Goal: Complete application form

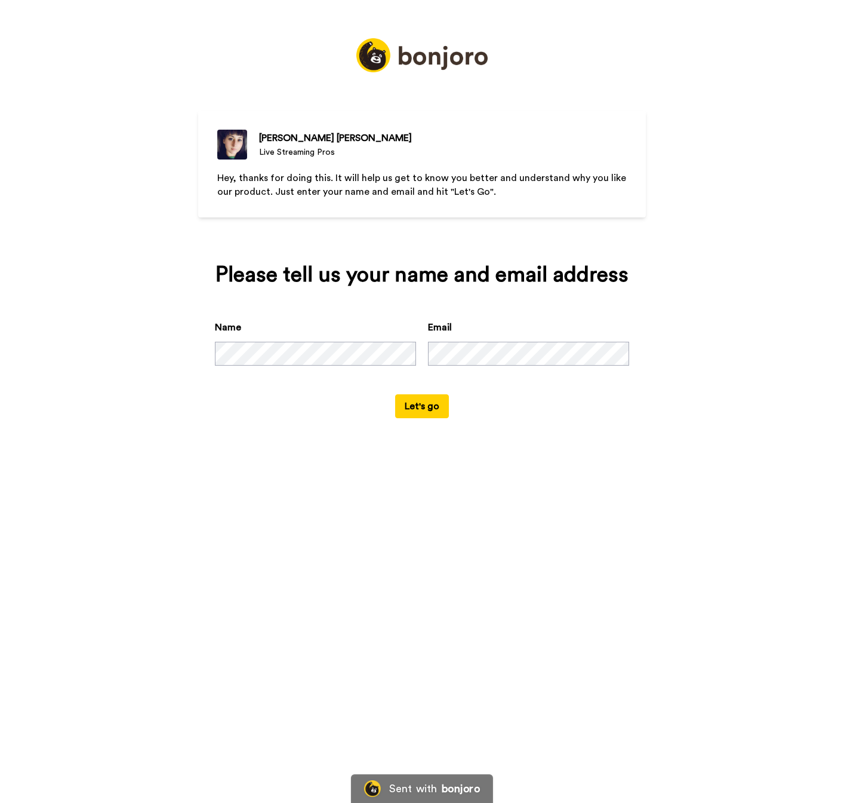
click at [422, 418] on button "Let's go" at bounding box center [422, 406] width 54 height 24
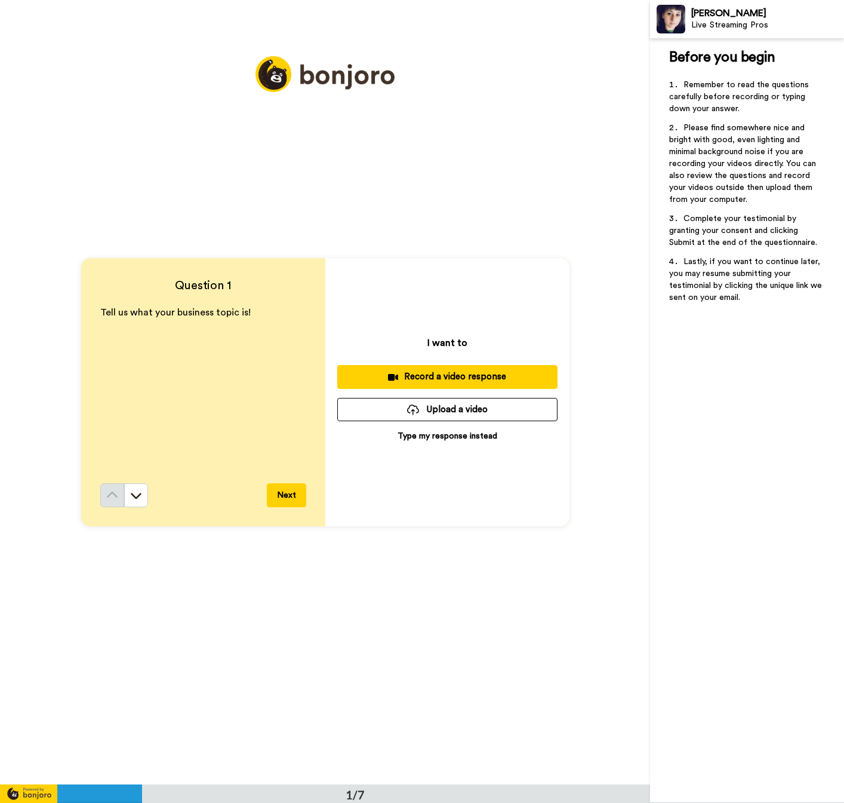
click at [225, 382] on div "Tell us what your business topic is! ﻿" at bounding box center [203, 394] width 206 height 177
click at [260, 324] on p "﻿" at bounding box center [203, 327] width 206 height 14
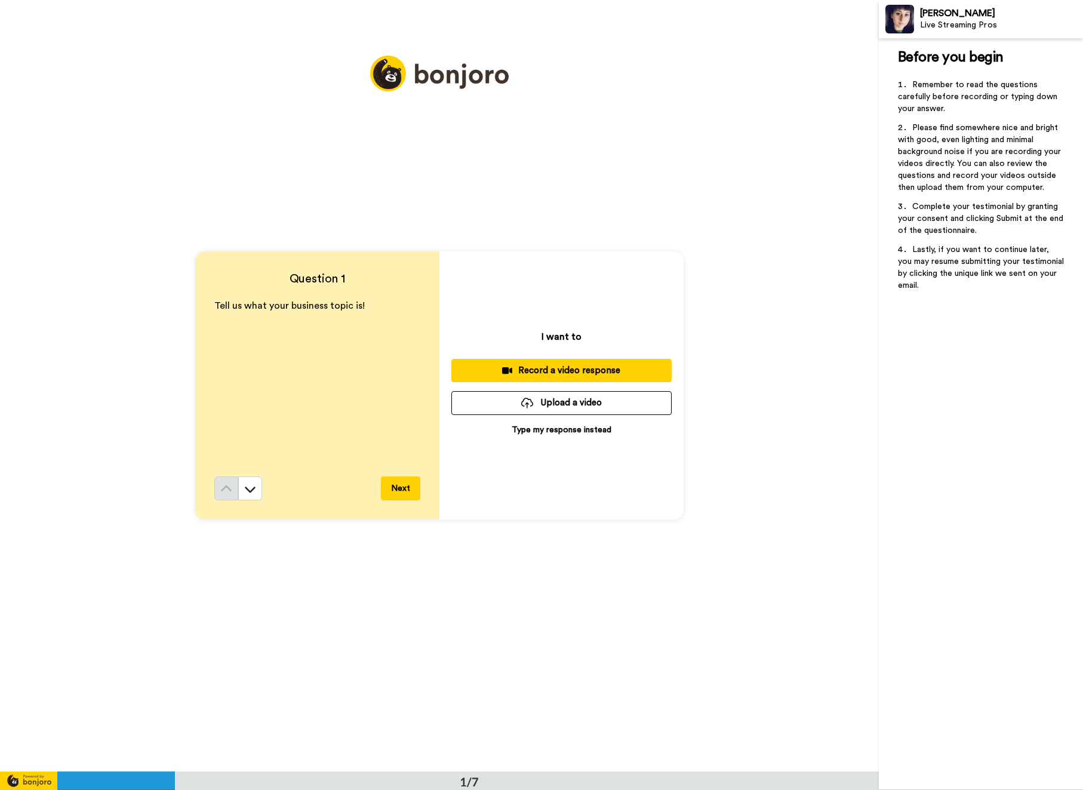
click at [388, 489] on button "Next" at bounding box center [400, 489] width 39 height 24
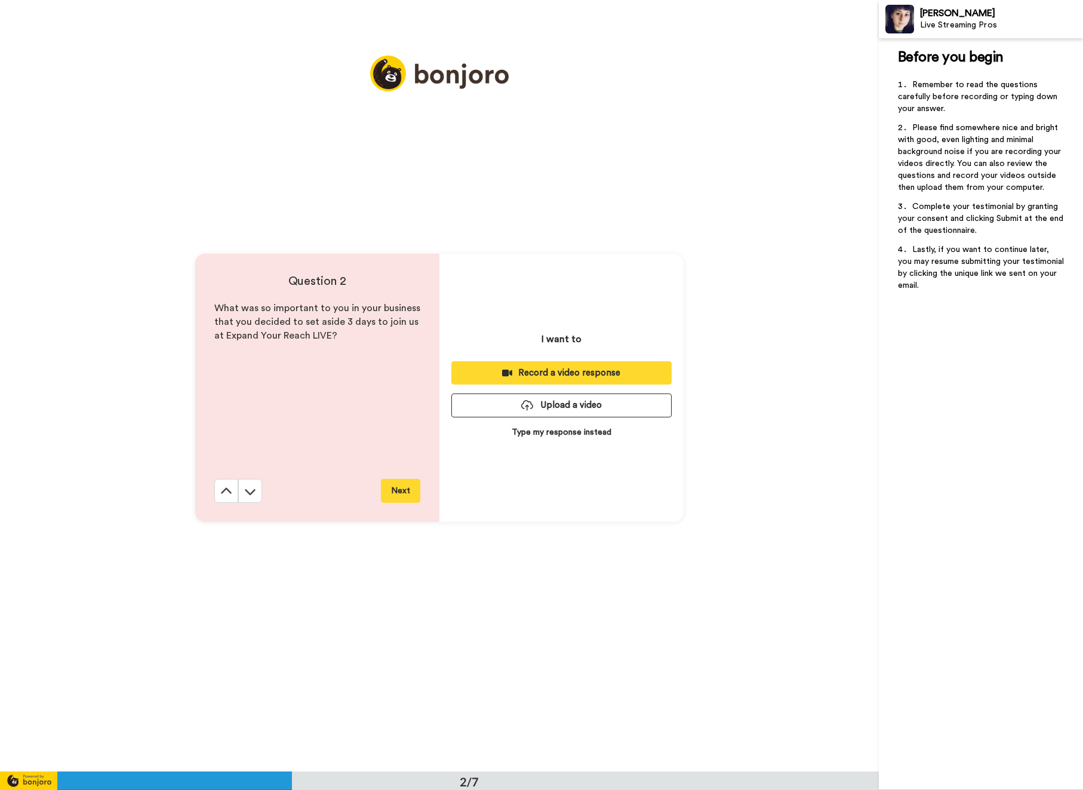
scroll to position [772, 0]
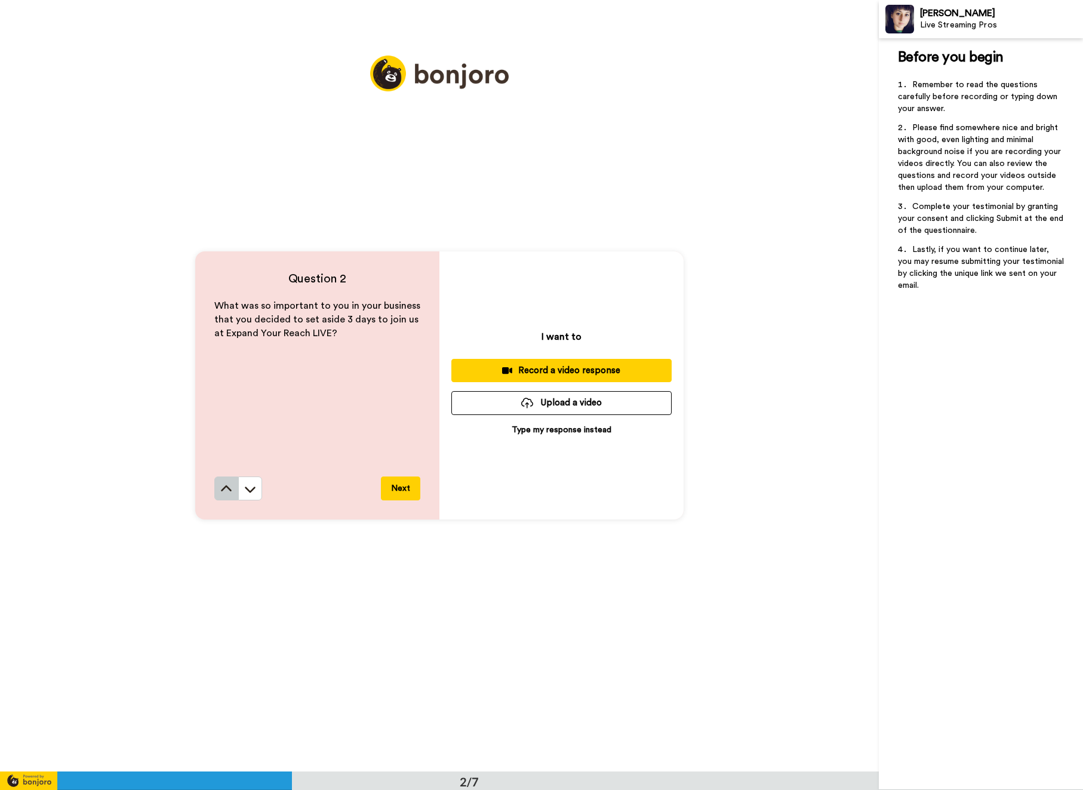
click at [216, 492] on button at bounding box center [226, 489] width 24 height 24
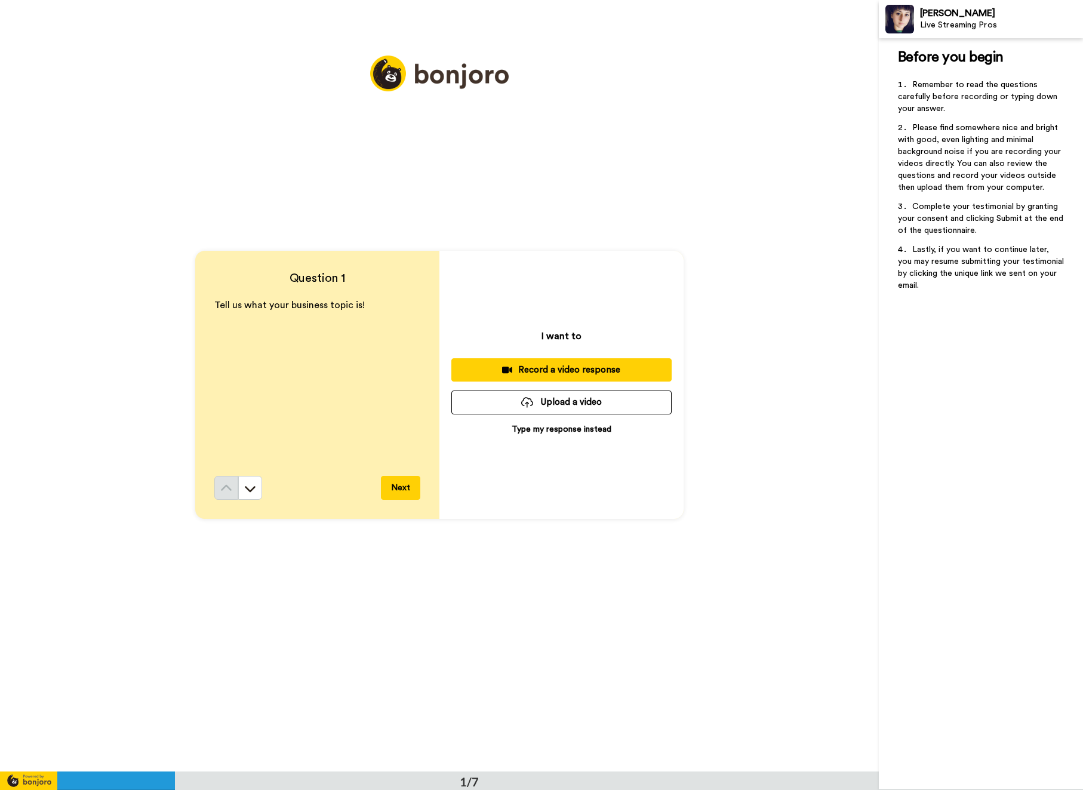
scroll to position [0, 0]
click at [566, 376] on div "Record a video response" at bounding box center [561, 370] width 201 height 13
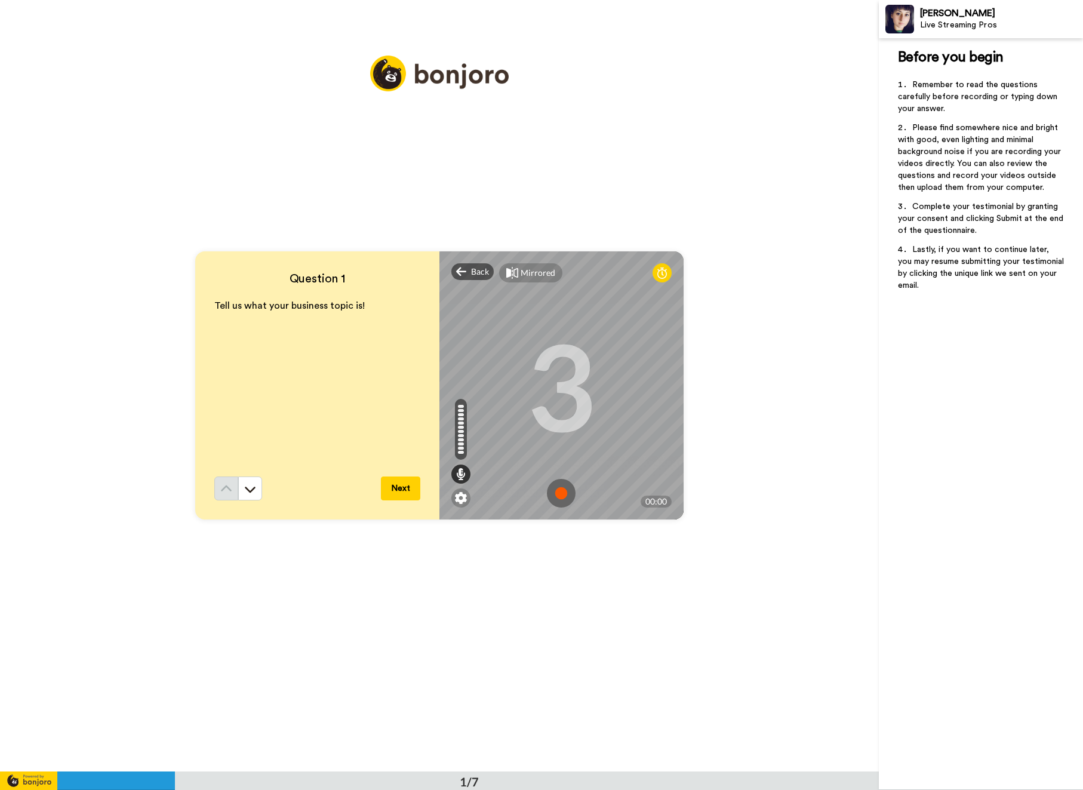
click at [557, 492] on img at bounding box center [561, 493] width 29 height 29
click at [560, 497] on img at bounding box center [561, 493] width 29 height 29
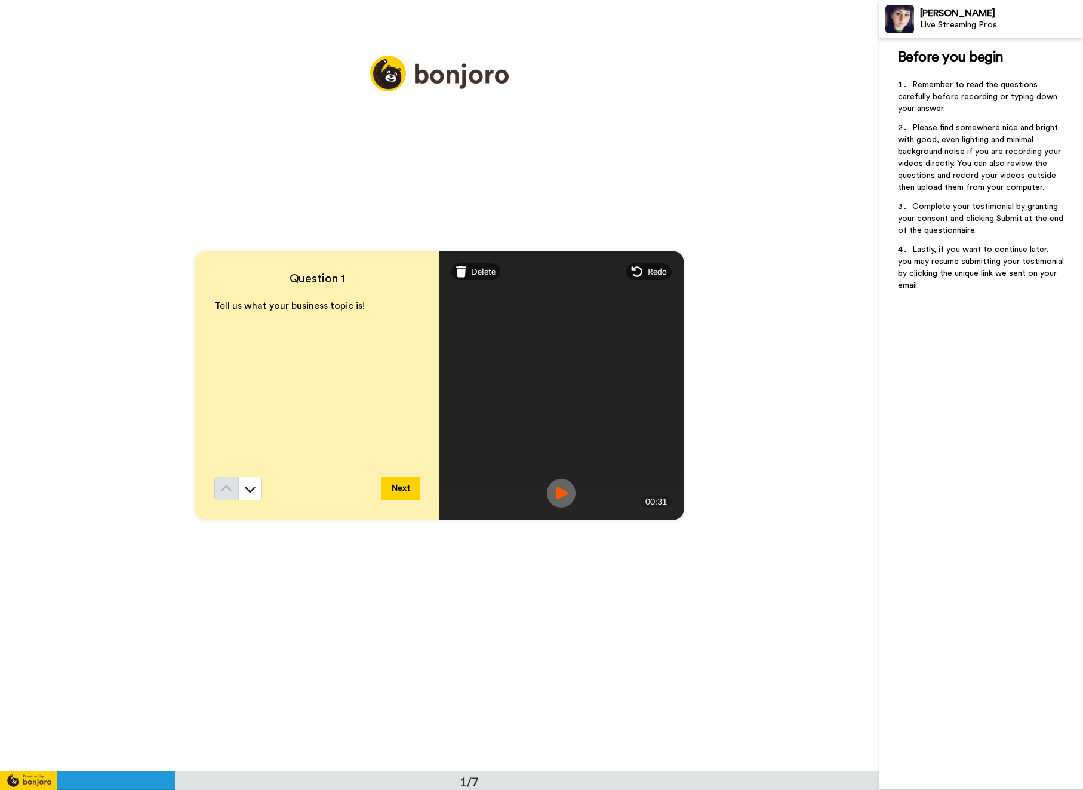
click at [565, 493] on img at bounding box center [561, 493] width 29 height 29
click at [460, 272] on icon at bounding box center [461, 272] width 11 height 12
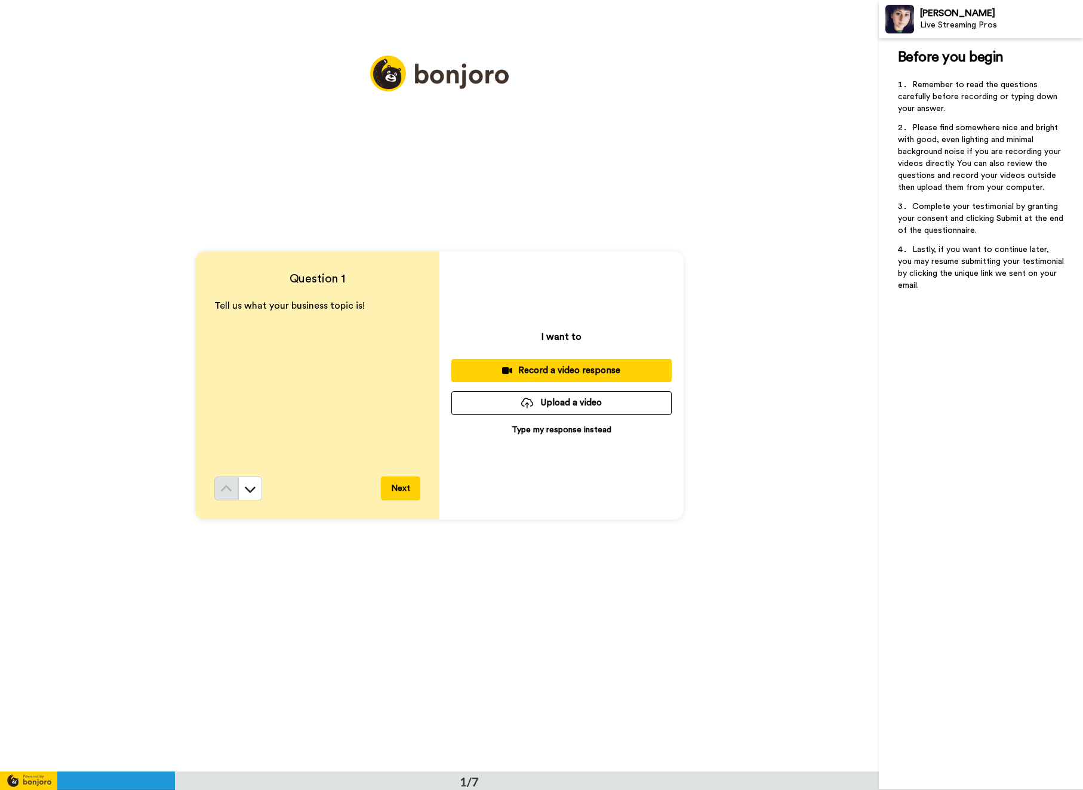
click at [557, 371] on div "Record a video response" at bounding box center [561, 370] width 201 height 13
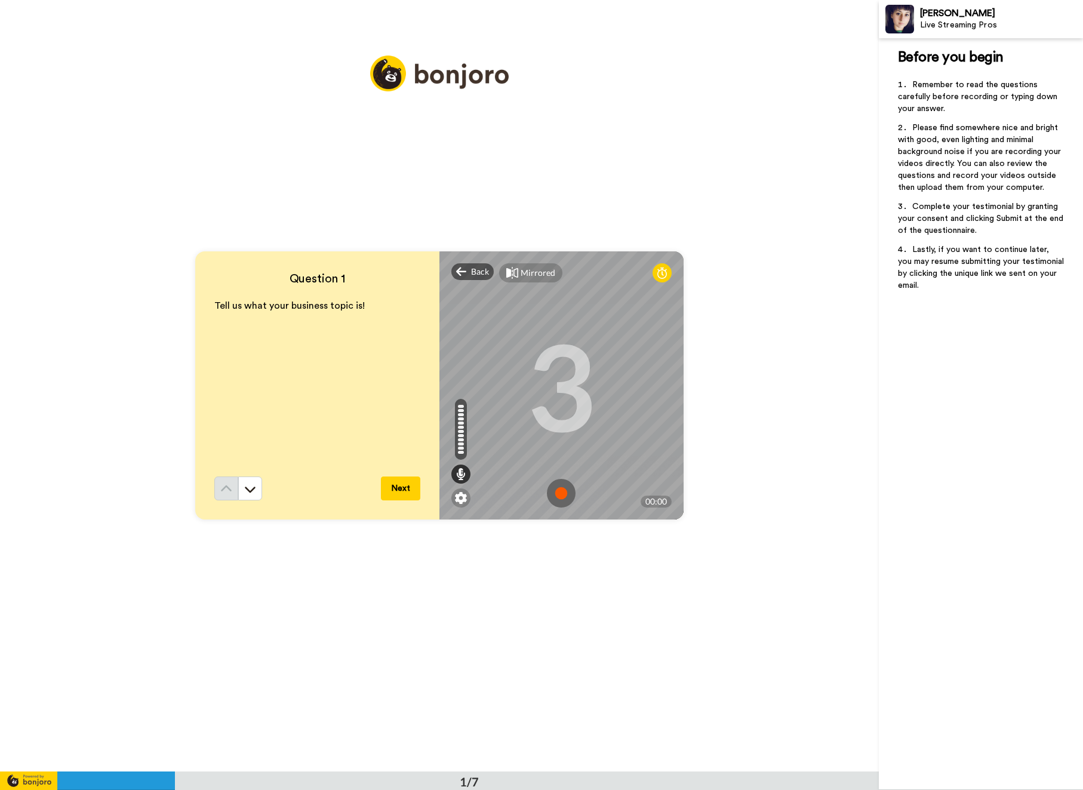
click at [551, 489] on img at bounding box center [561, 493] width 29 height 29
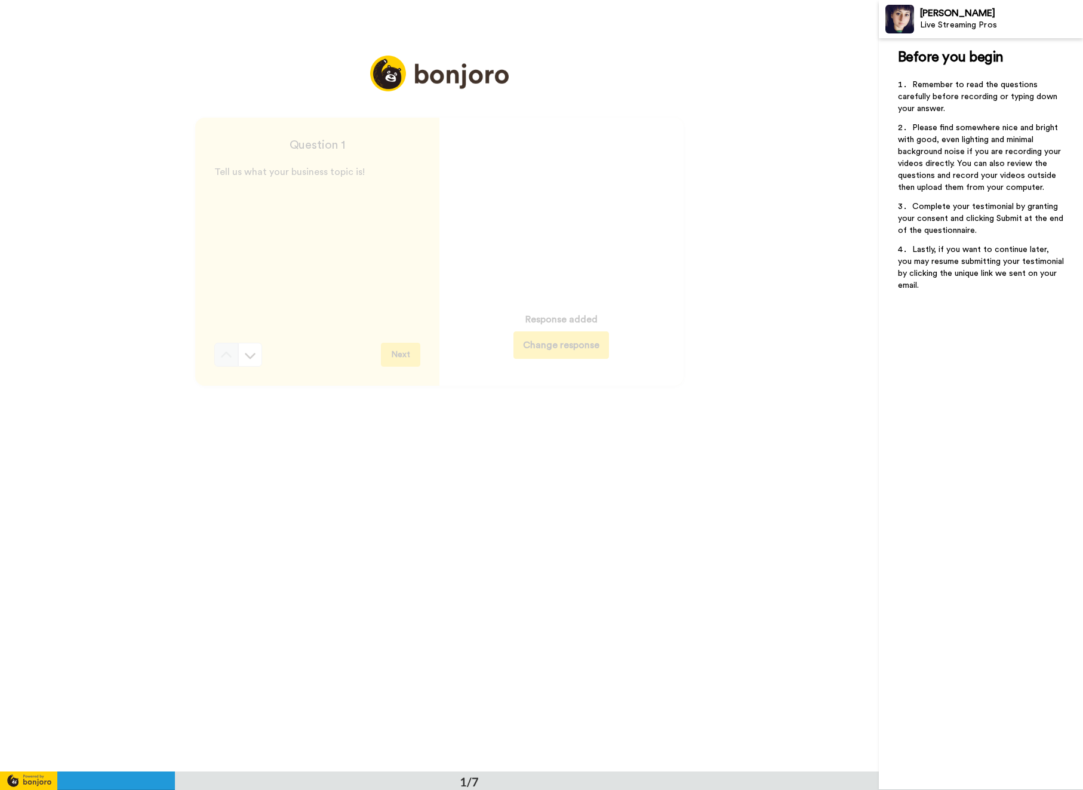
scroll to position [125, 0]
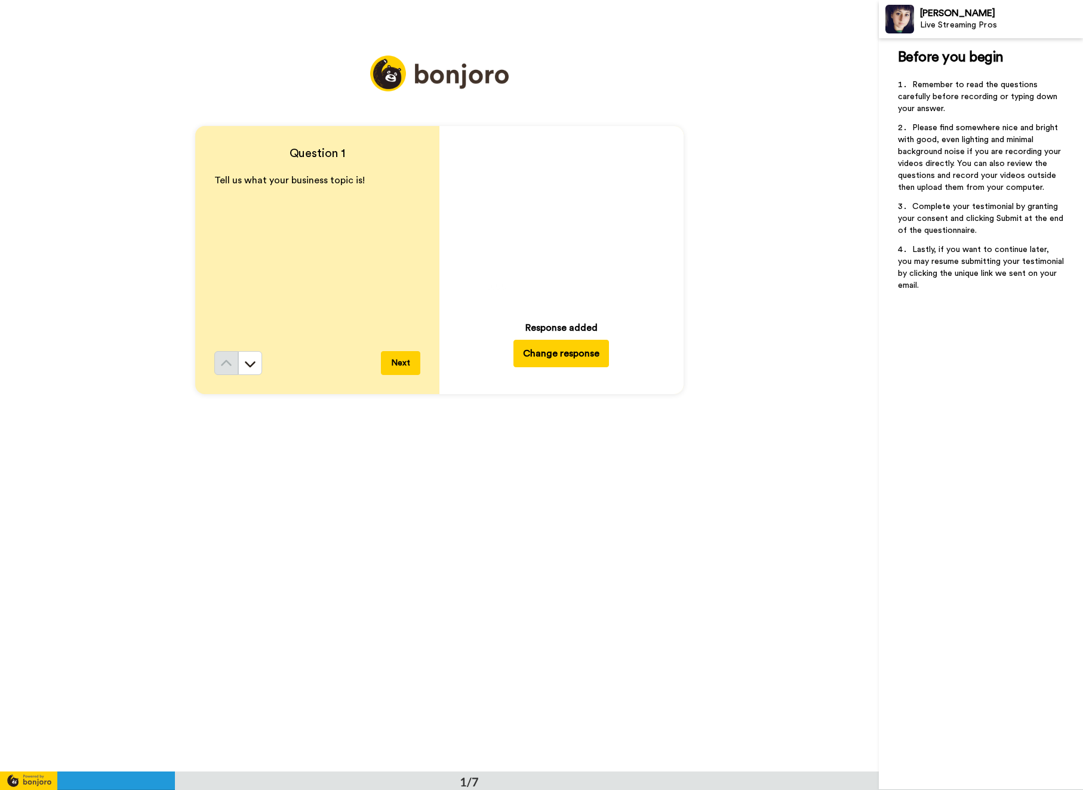
click at [552, 354] on button "Change response" at bounding box center [562, 353] width 96 height 27
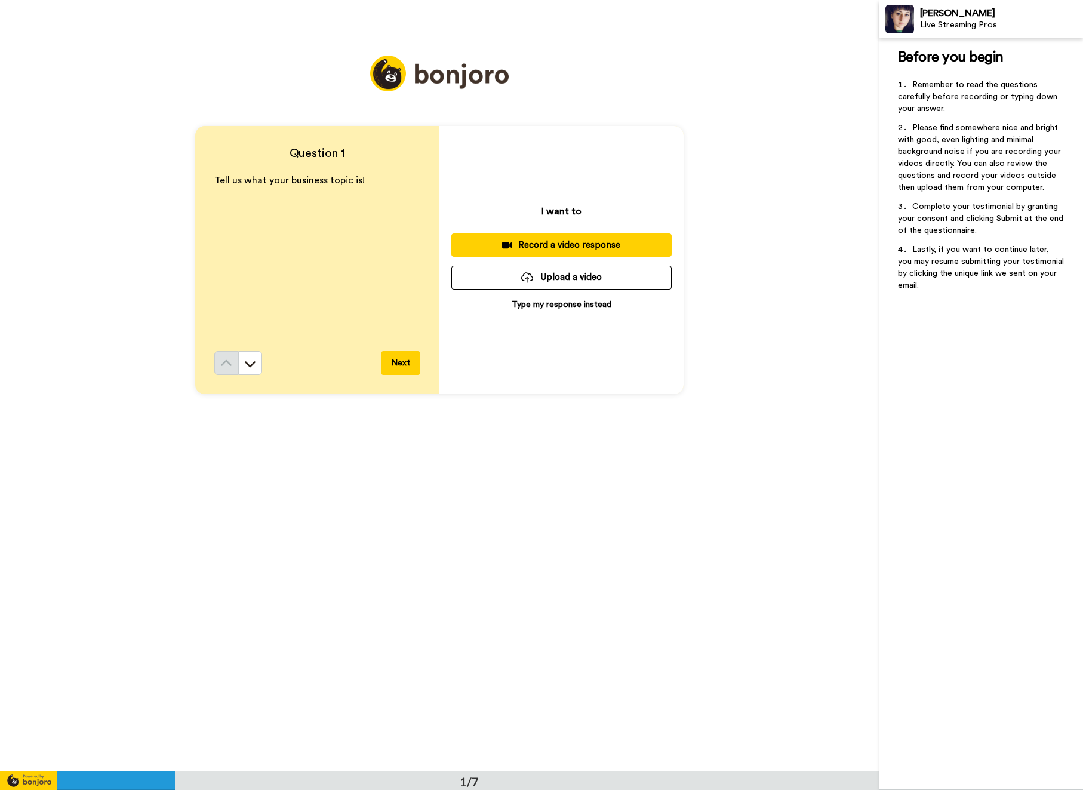
click at [581, 245] on div "Record a video response" at bounding box center [561, 245] width 201 height 13
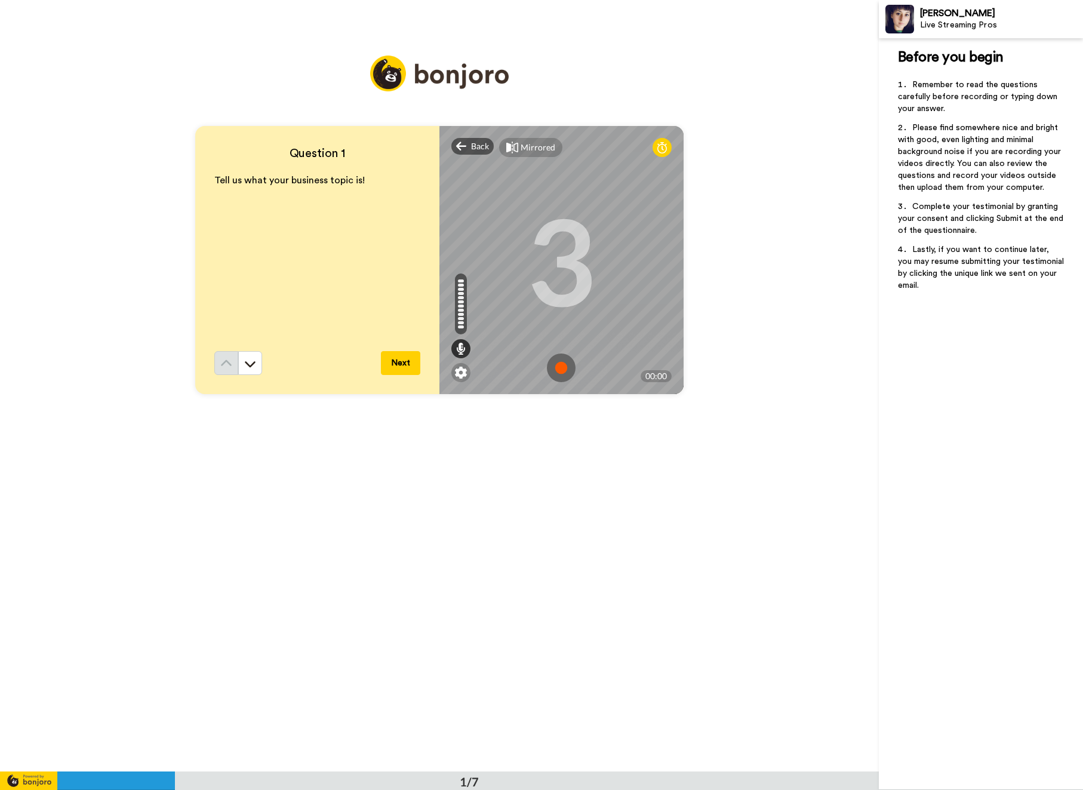
click at [556, 367] on img at bounding box center [561, 368] width 29 height 29
click at [561, 371] on img at bounding box center [561, 368] width 29 height 29
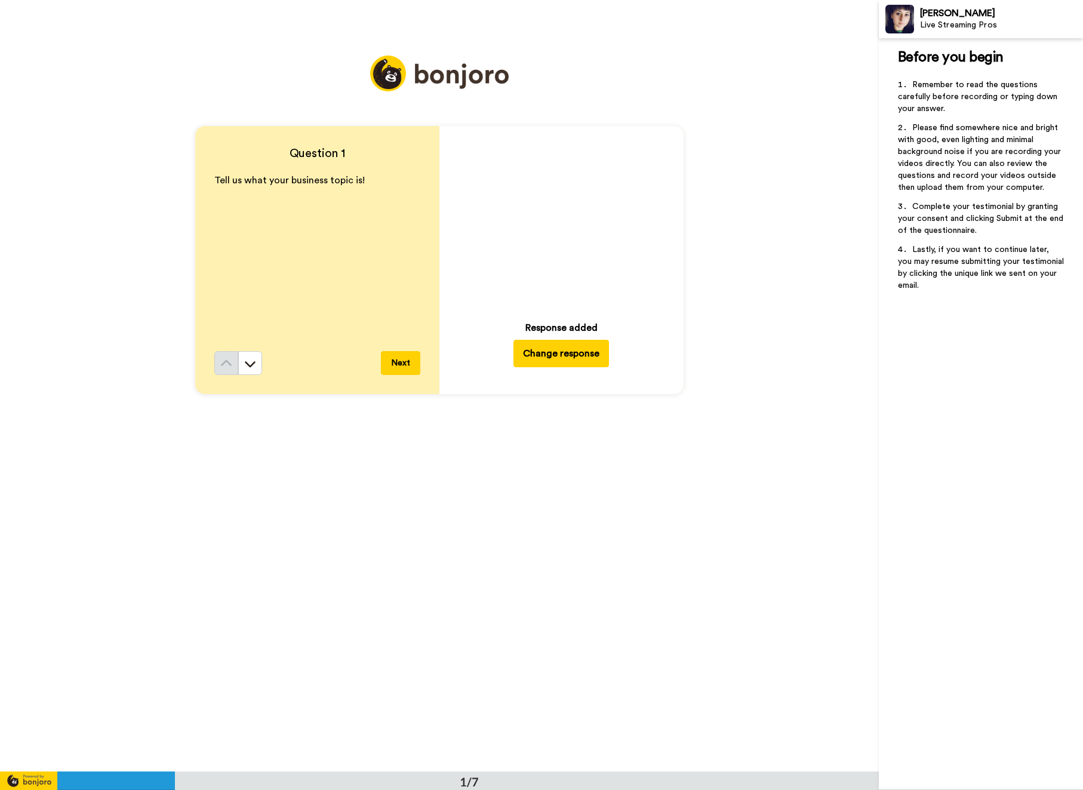
click at [549, 353] on button "Change response" at bounding box center [562, 353] width 96 height 27
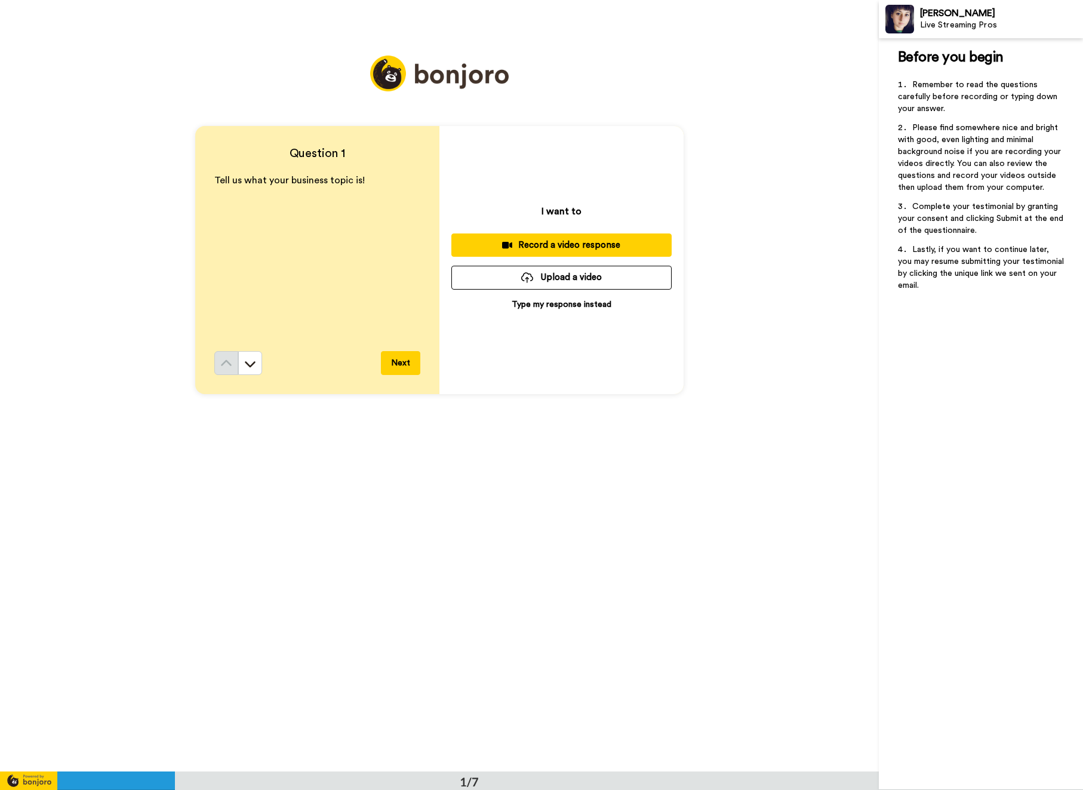
click at [555, 246] on div "Record a video response" at bounding box center [561, 245] width 201 height 13
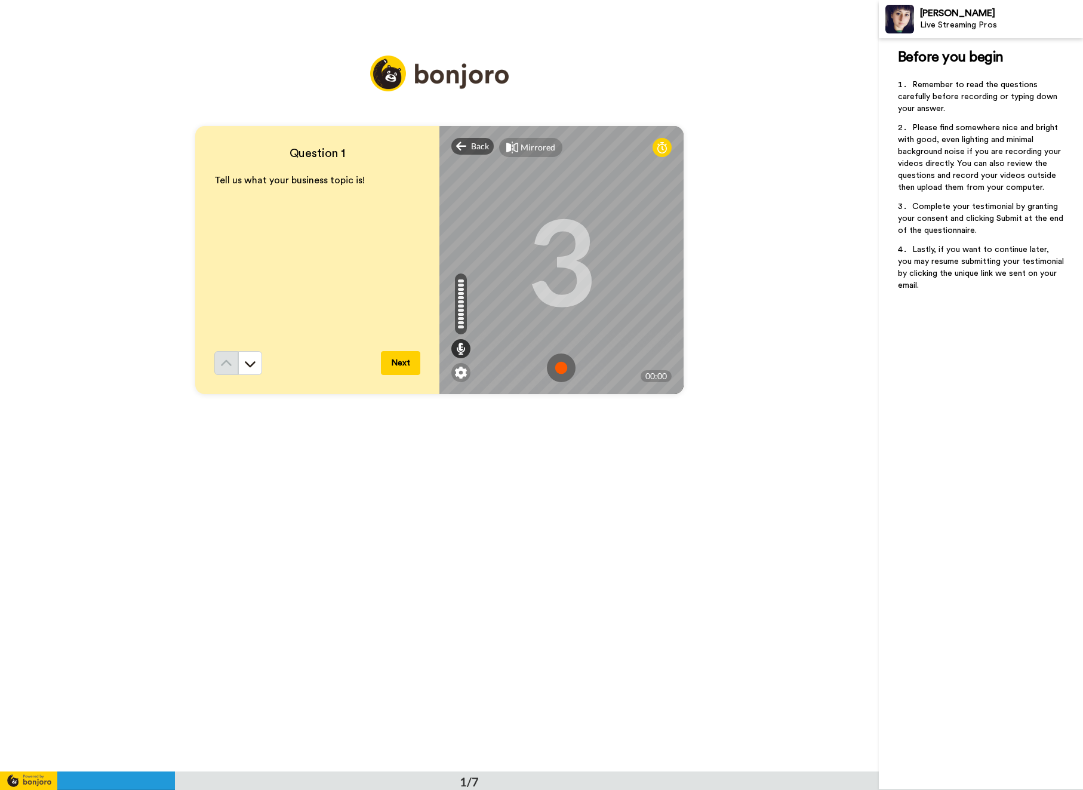
click at [558, 366] on img at bounding box center [561, 368] width 29 height 29
click at [552, 368] on img at bounding box center [561, 368] width 29 height 29
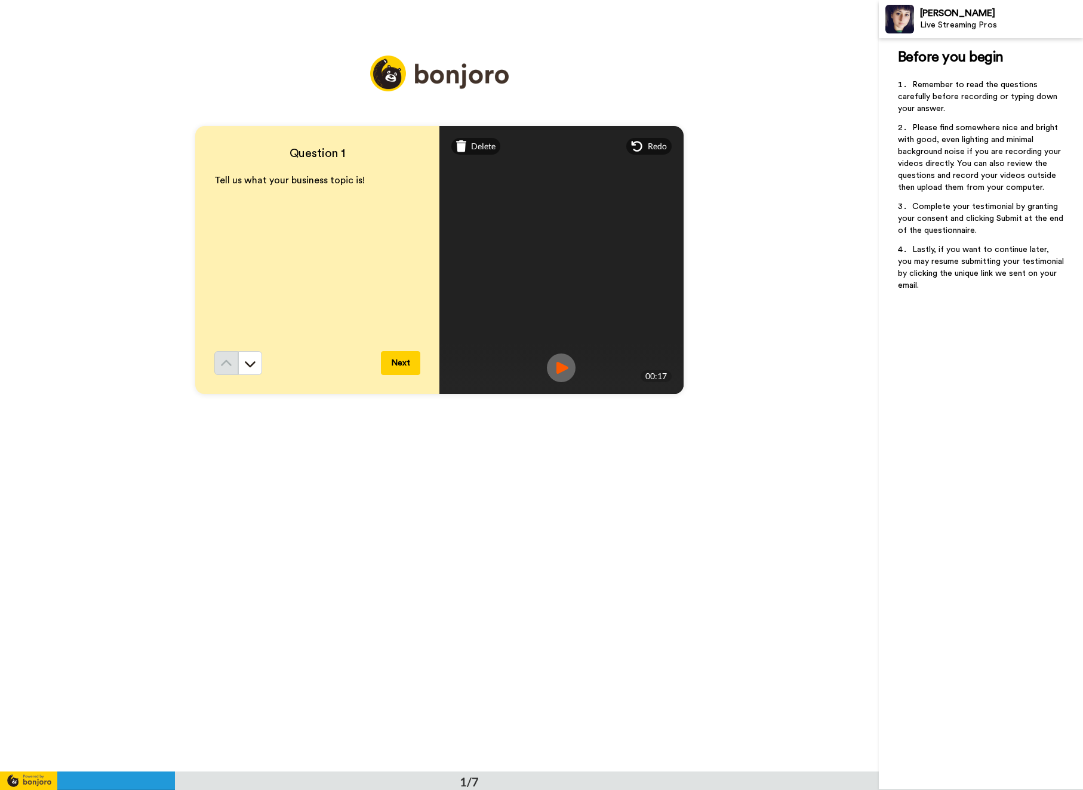
click at [401, 365] on button "Next" at bounding box center [400, 363] width 39 height 24
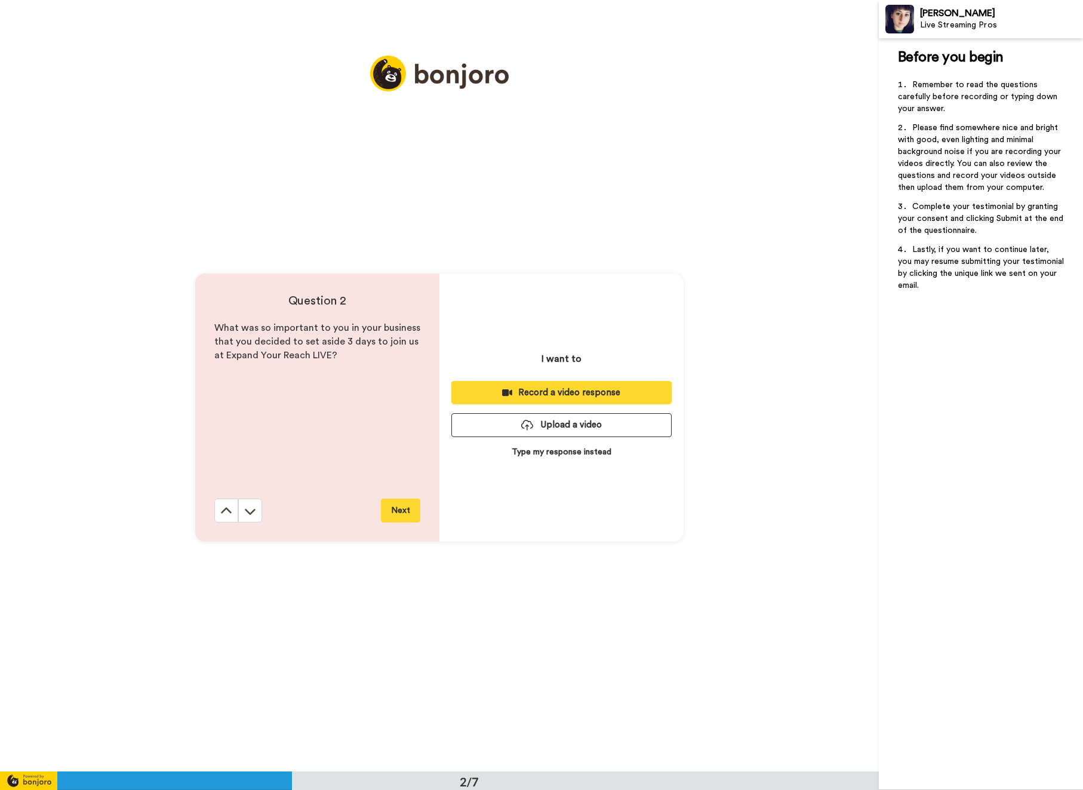
scroll to position [772, 0]
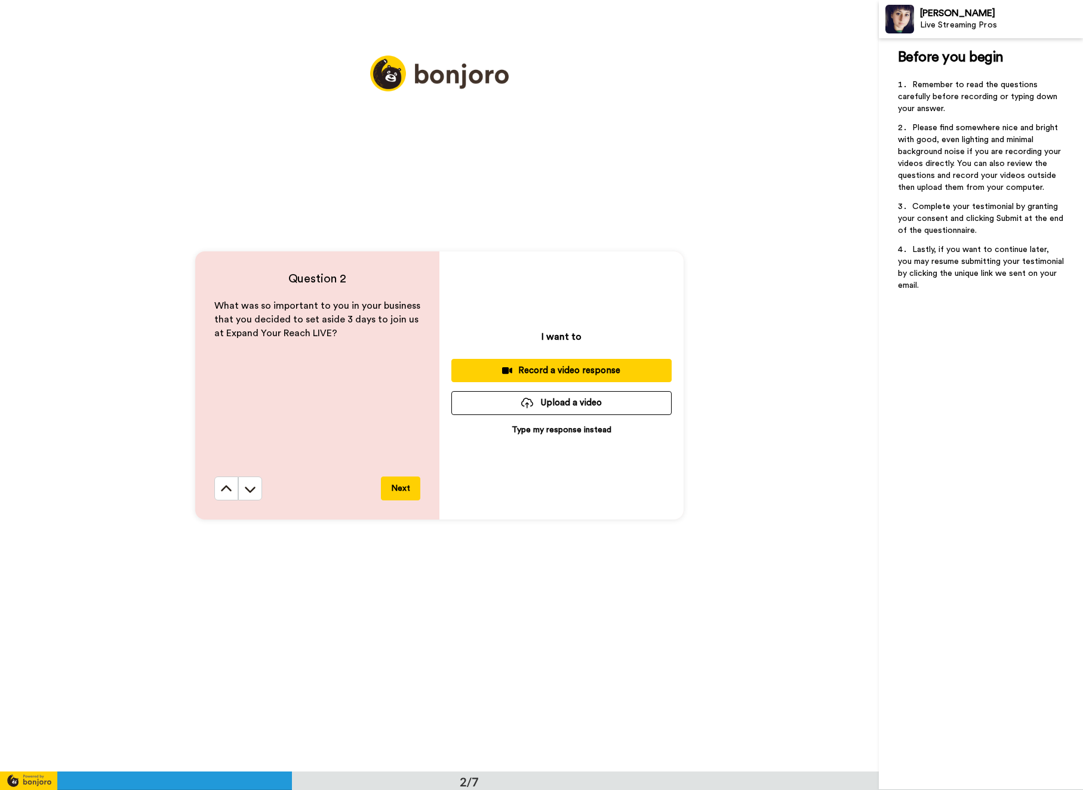
click at [563, 371] on div "Record a video response" at bounding box center [561, 370] width 201 height 13
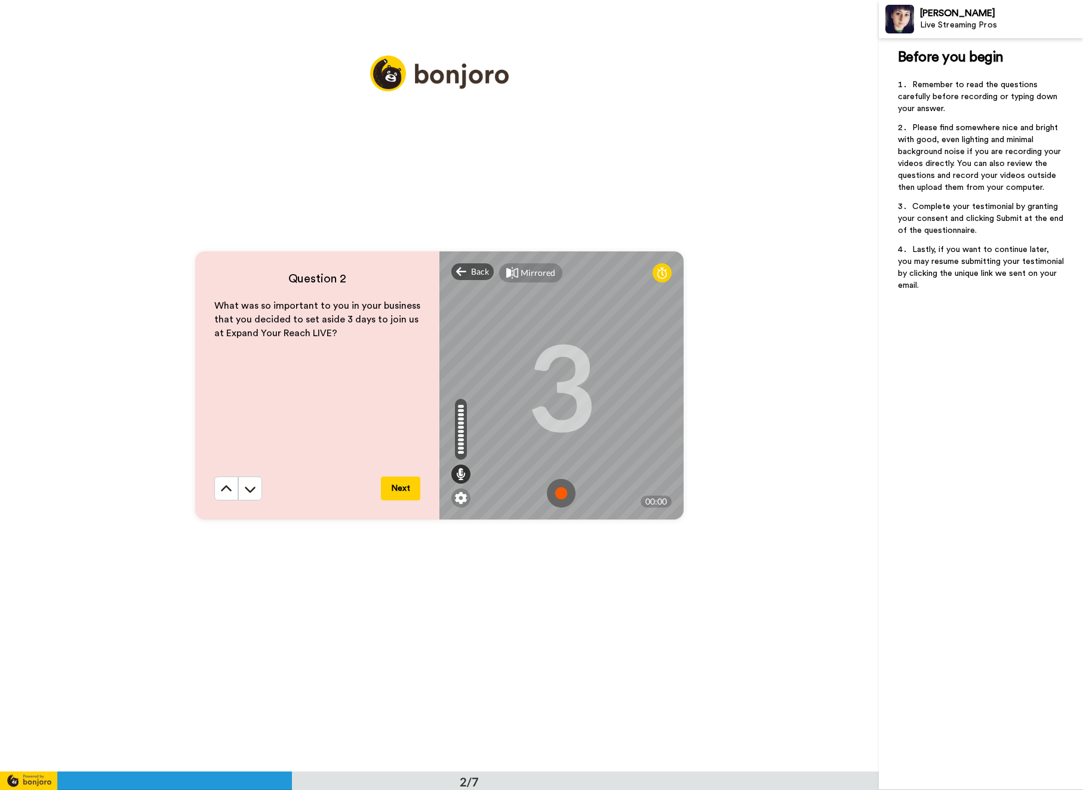
click at [558, 494] on img at bounding box center [561, 493] width 29 height 29
click at [557, 495] on img at bounding box center [561, 493] width 29 height 29
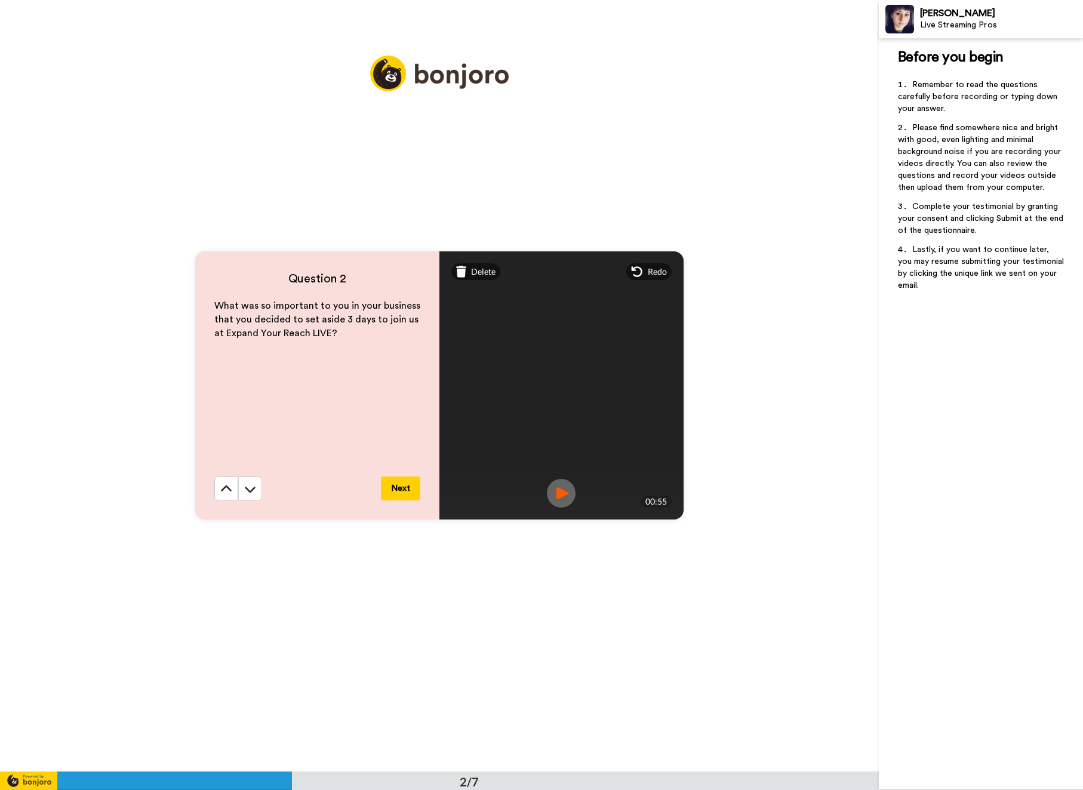
click at [400, 484] on button "Next" at bounding box center [400, 489] width 39 height 24
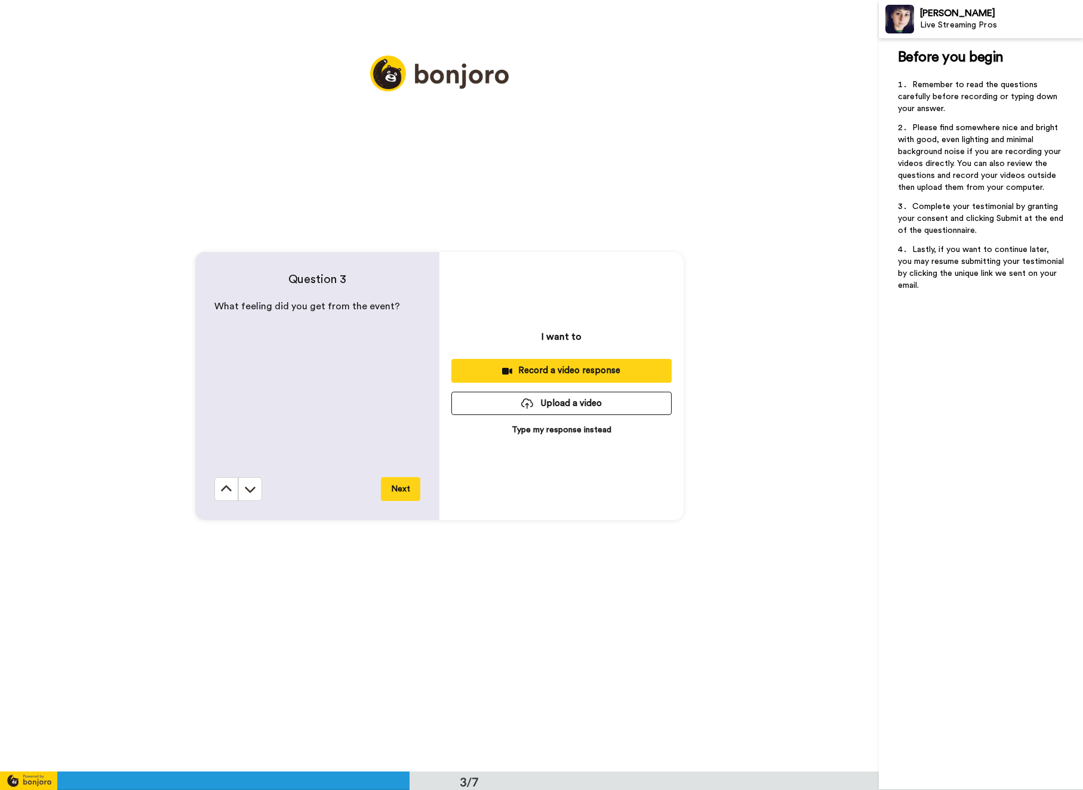
scroll to position [1543, 0]
click at [555, 367] on div "Record a video response" at bounding box center [561, 370] width 201 height 13
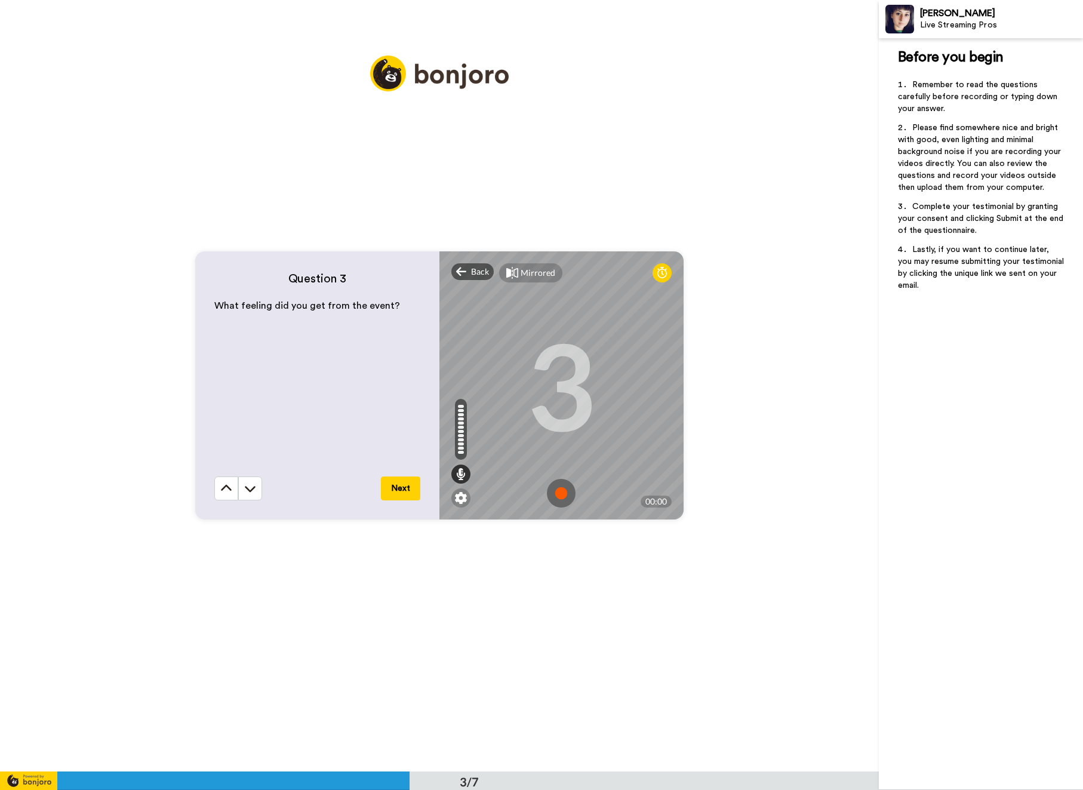
click at [552, 487] on img at bounding box center [561, 493] width 29 height 29
click at [563, 493] on img at bounding box center [561, 493] width 29 height 29
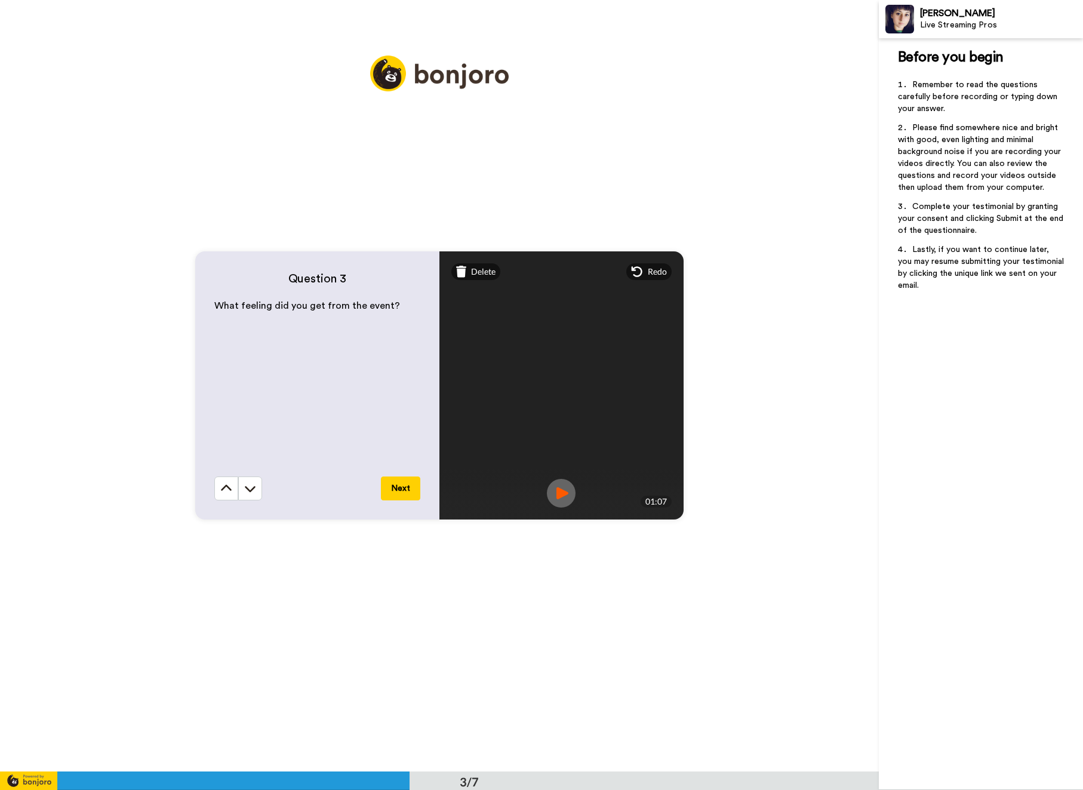
click at [397, 486] on button "Next" at bounding box center [400, 489] width 39 height 24
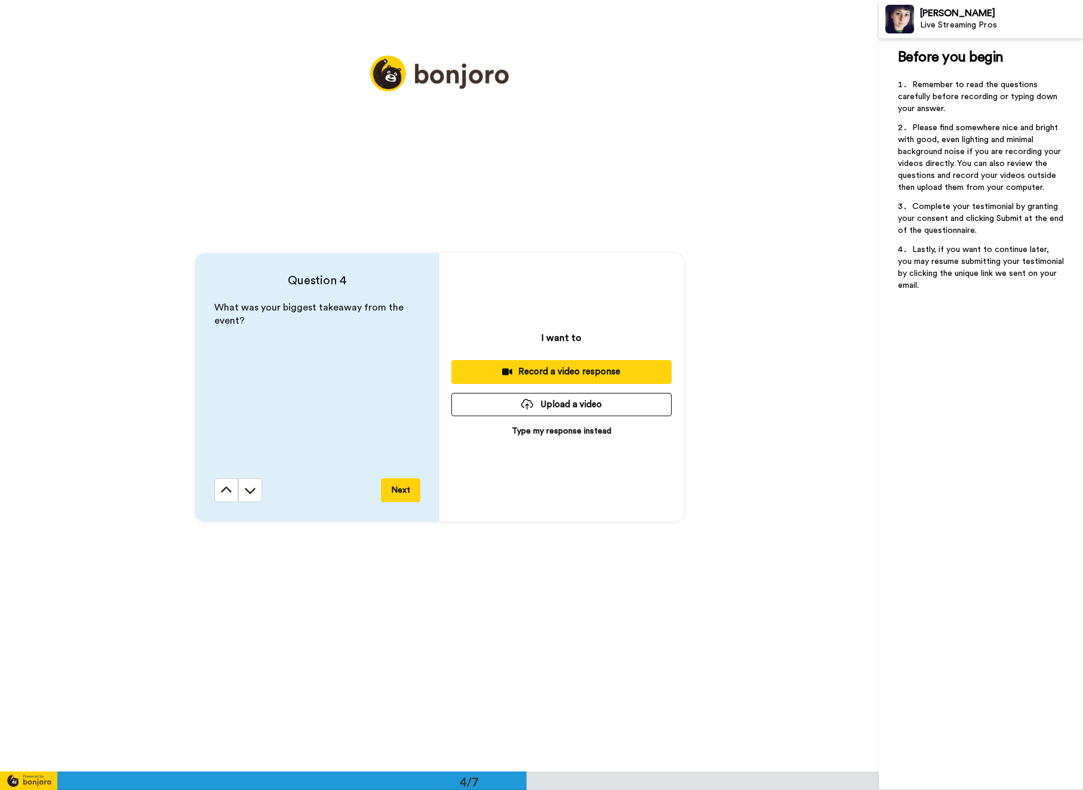
scroll to position [2315, 0]
click at [548, 370] on div "Record a video response" at bounding box center [561, 370] width 201 height 13
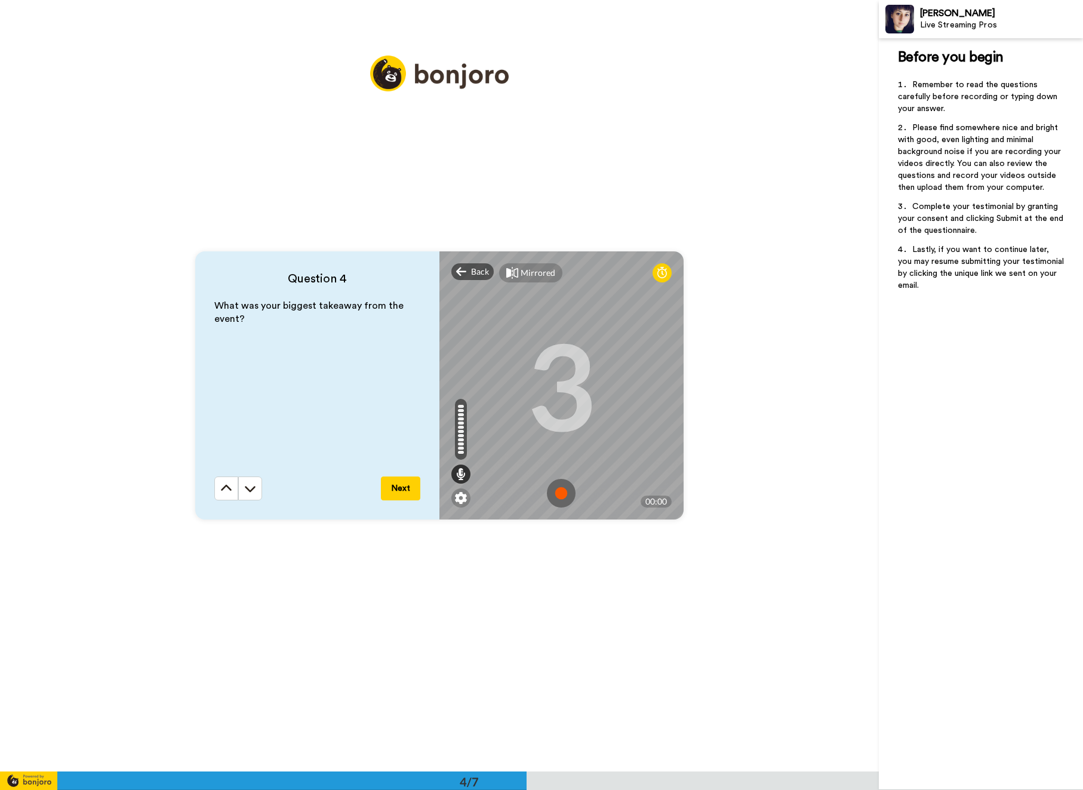
click at [559, 490] on img at bounding box center [561, 493] width 29 height 29
click at [557, 486] on img at bounding box center [561, 493] width 29 height 29
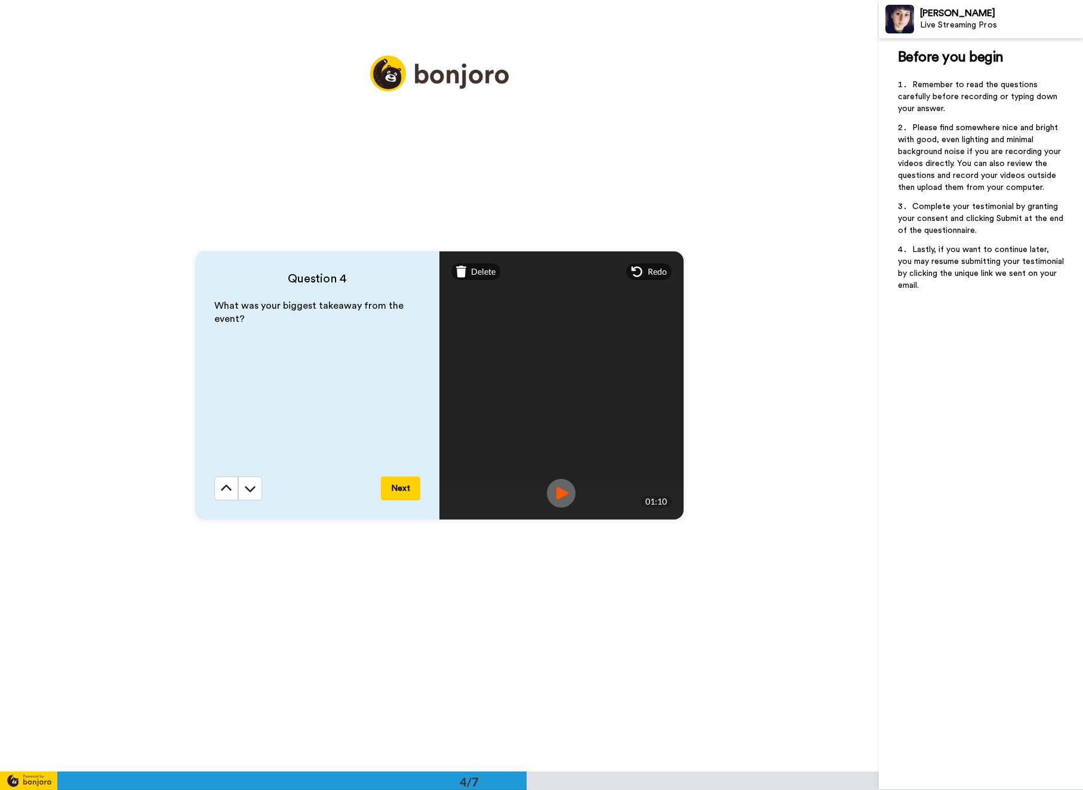
click at [391, 489] on button "Next" at bounding box center [400, 489] width 39 height 24
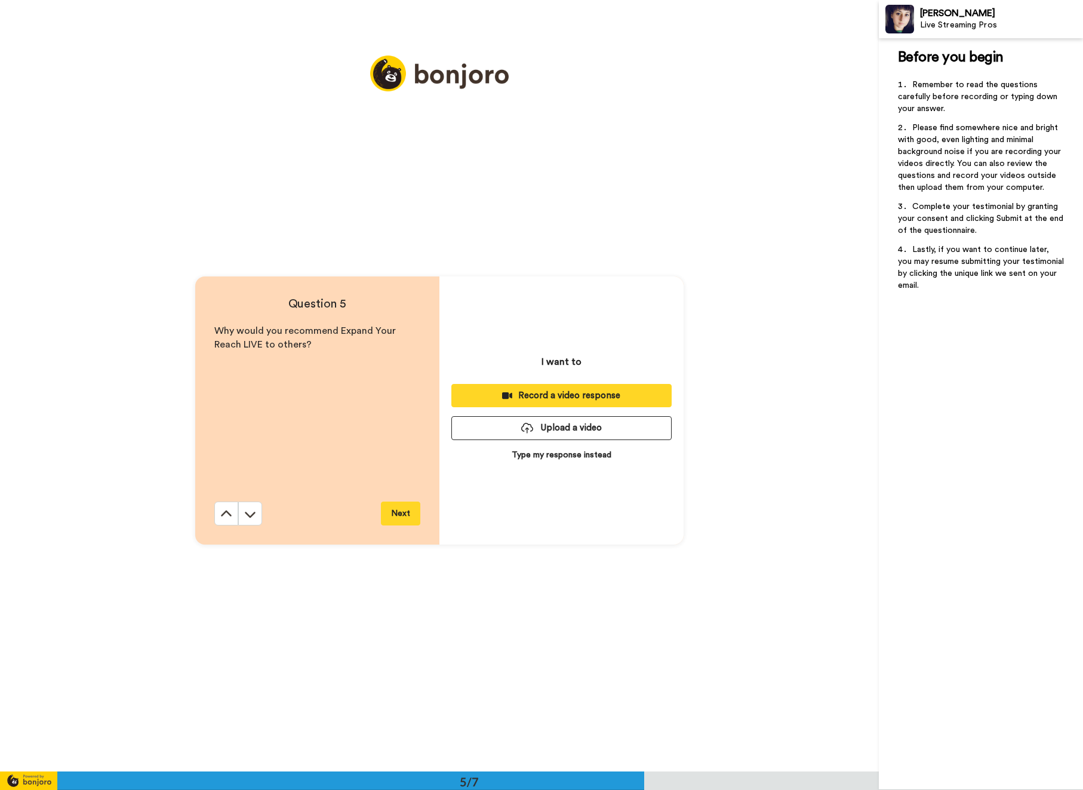
scroll to position [3086, 0]
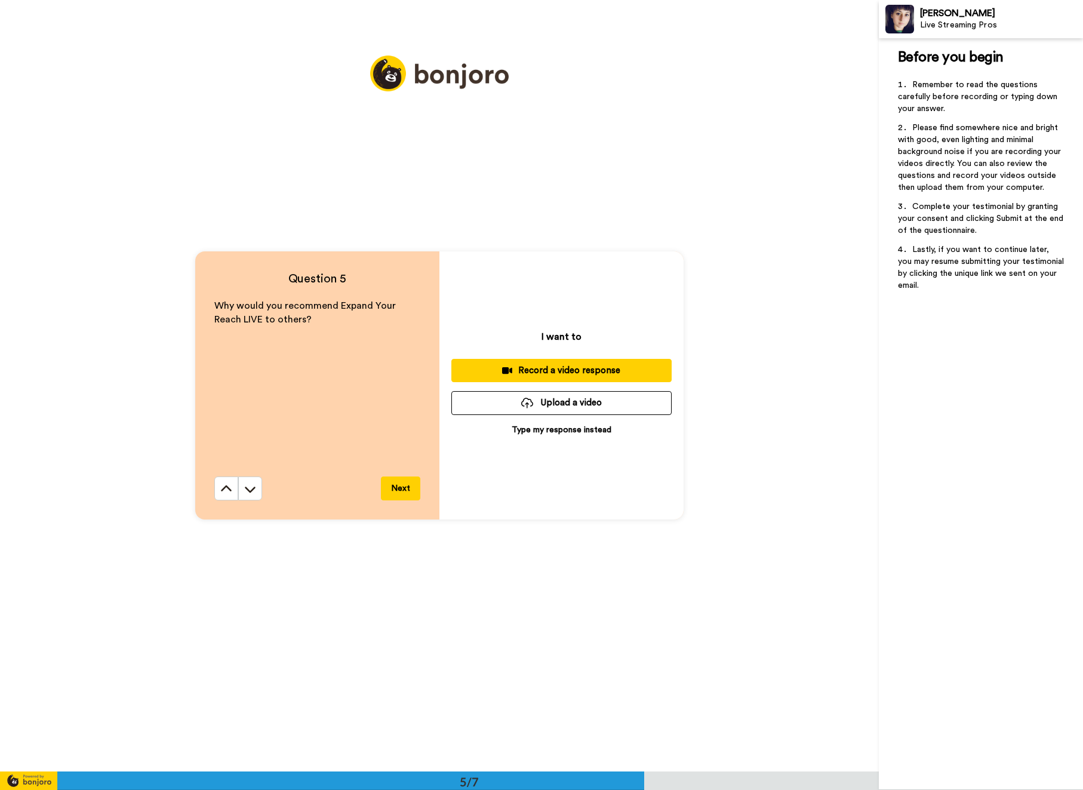
click at [550, 368] on div "Record a video response" at bounding box center [561, 370] width 201 height 13
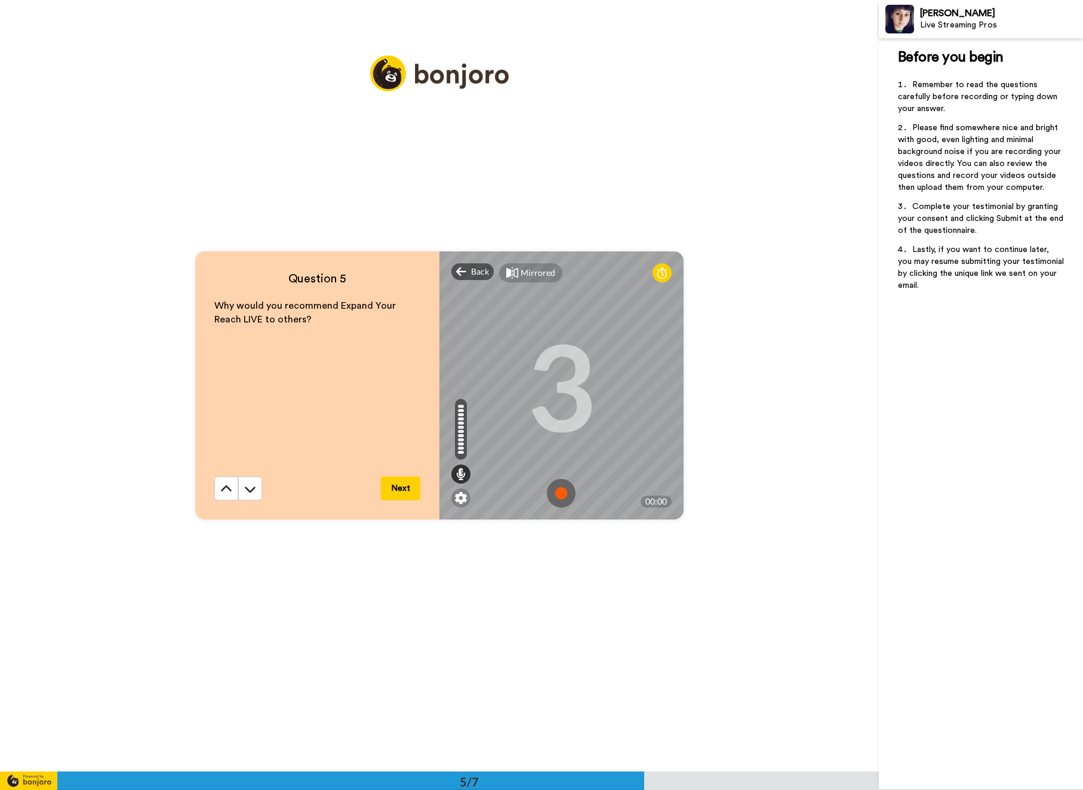
click at [558, 492] on img at bounding box center [561, 493] width 29 height 29
click at [557, 494] on img at bounding box center [561, 493] width 29 height 29
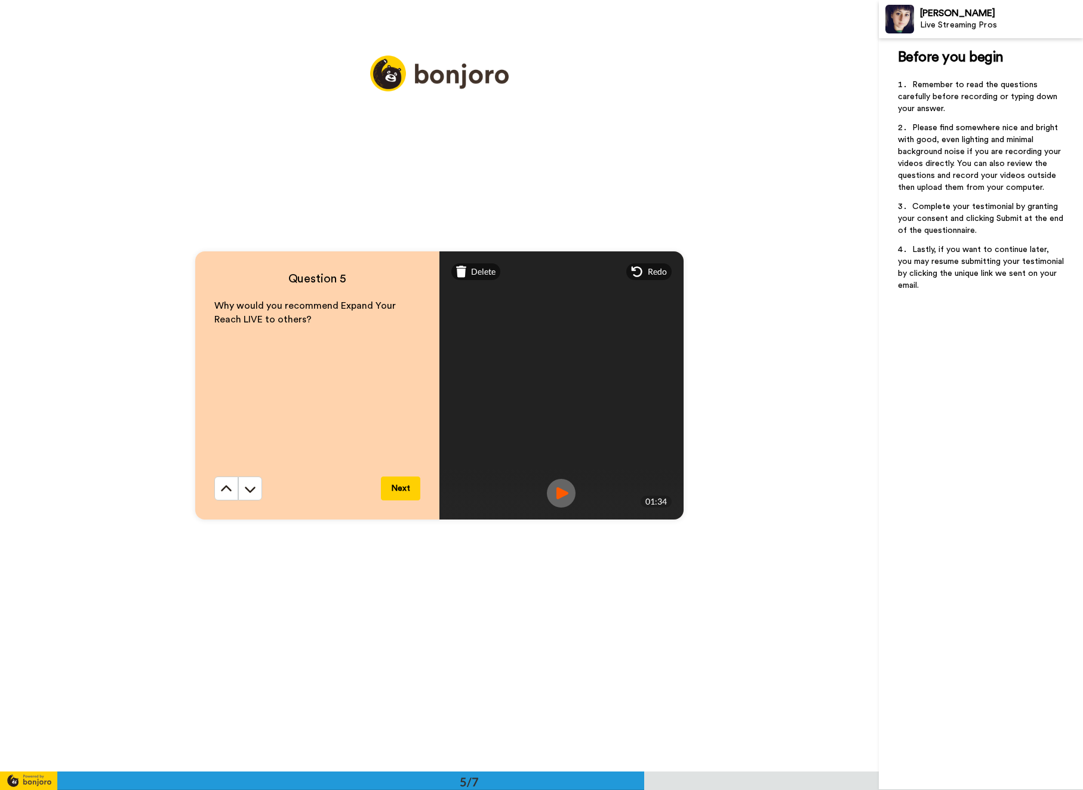
click at [395, 490] on button "Next" at bounding box center [400, 489] width 39 height 24
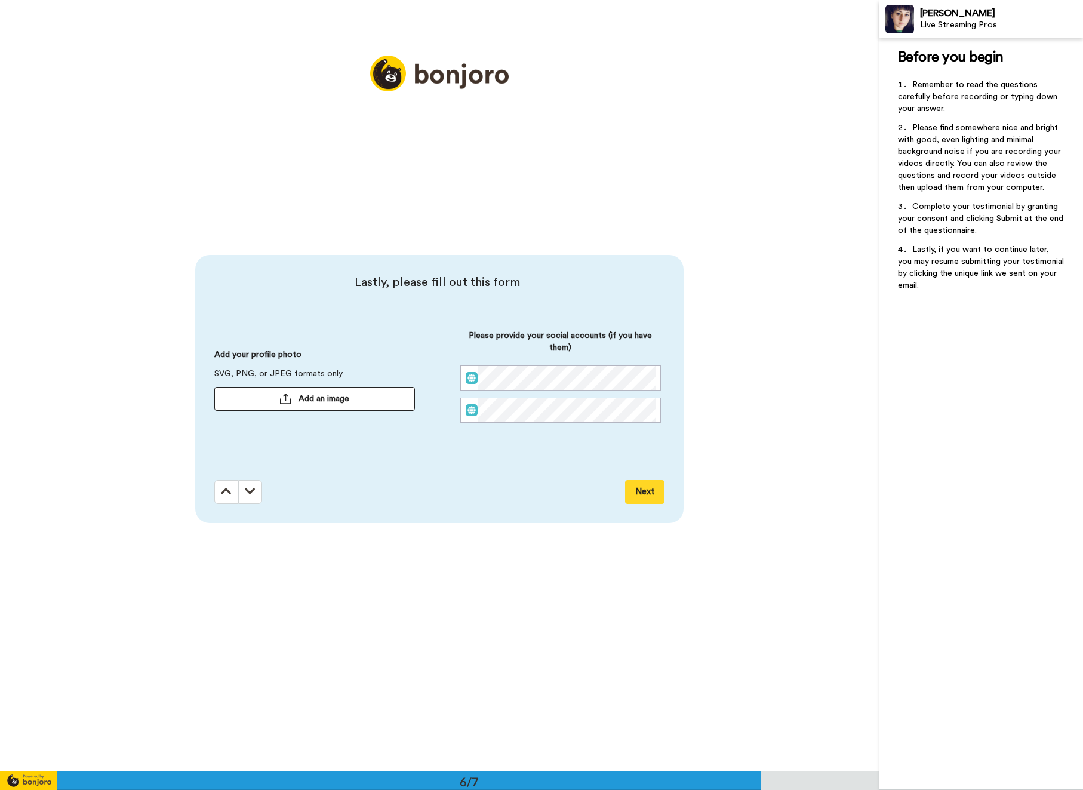
scroll to position [3857, 0]
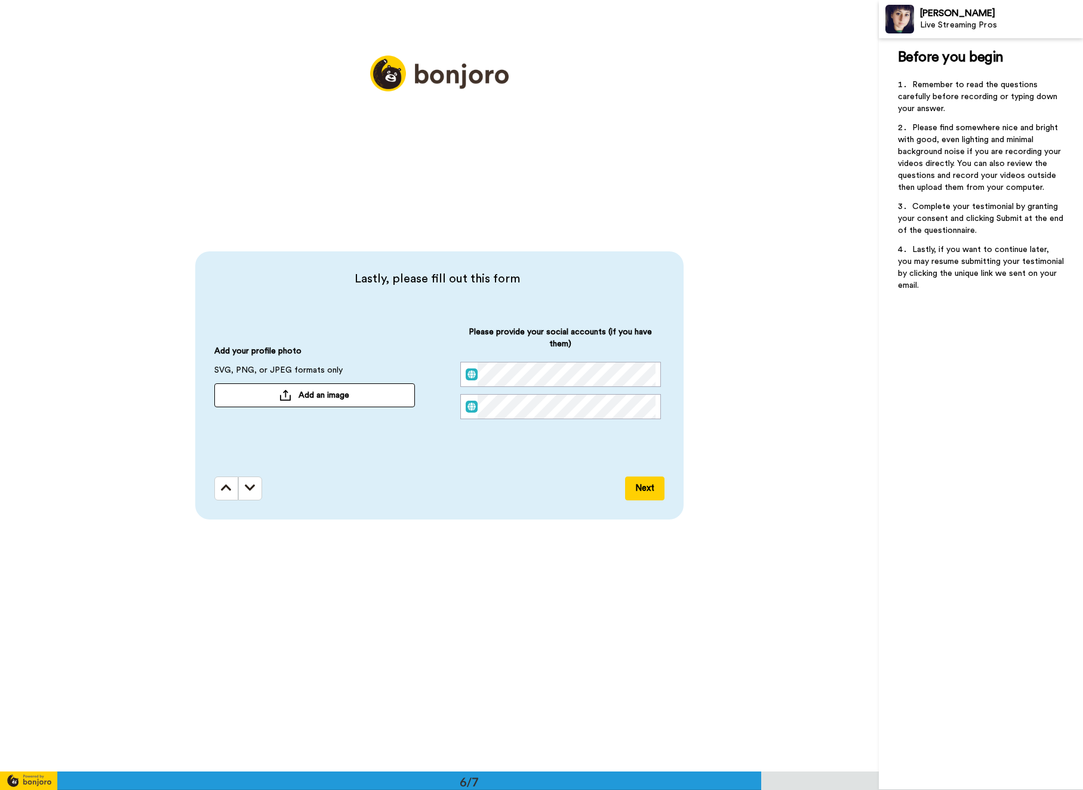
click at [302, 392] on span "Add an image" at bounding box center [324, 395] width 51 height 12
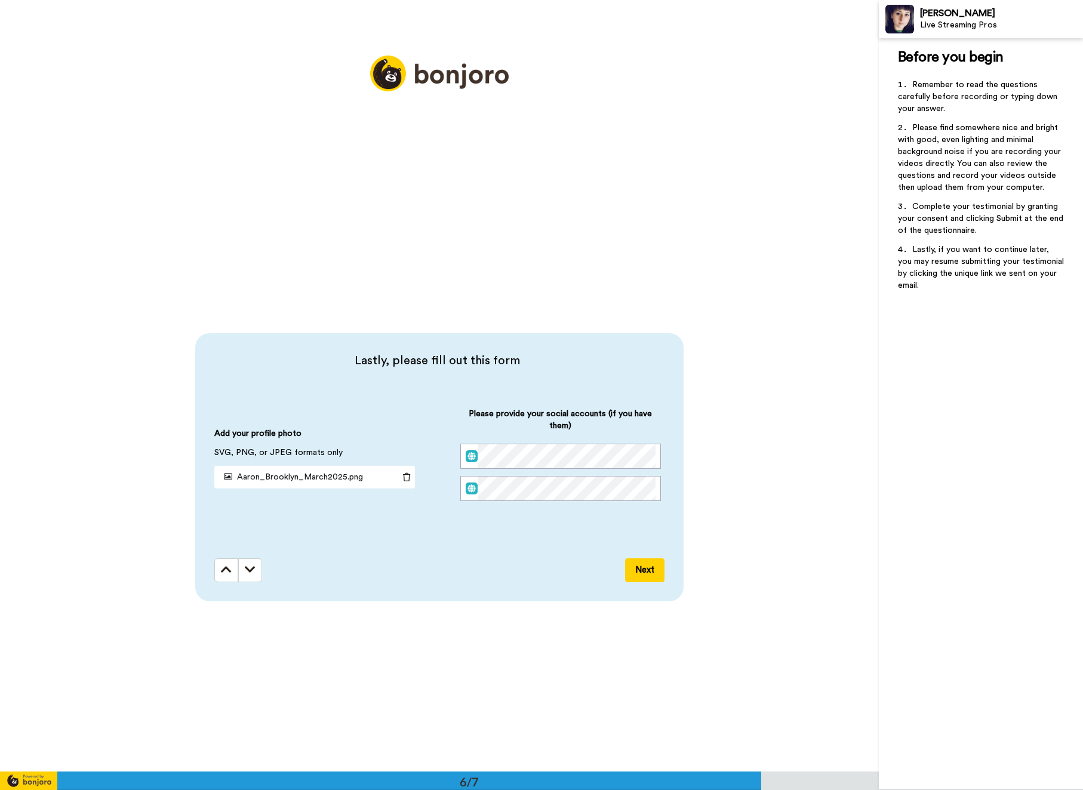
scroll to position [3780, 0]
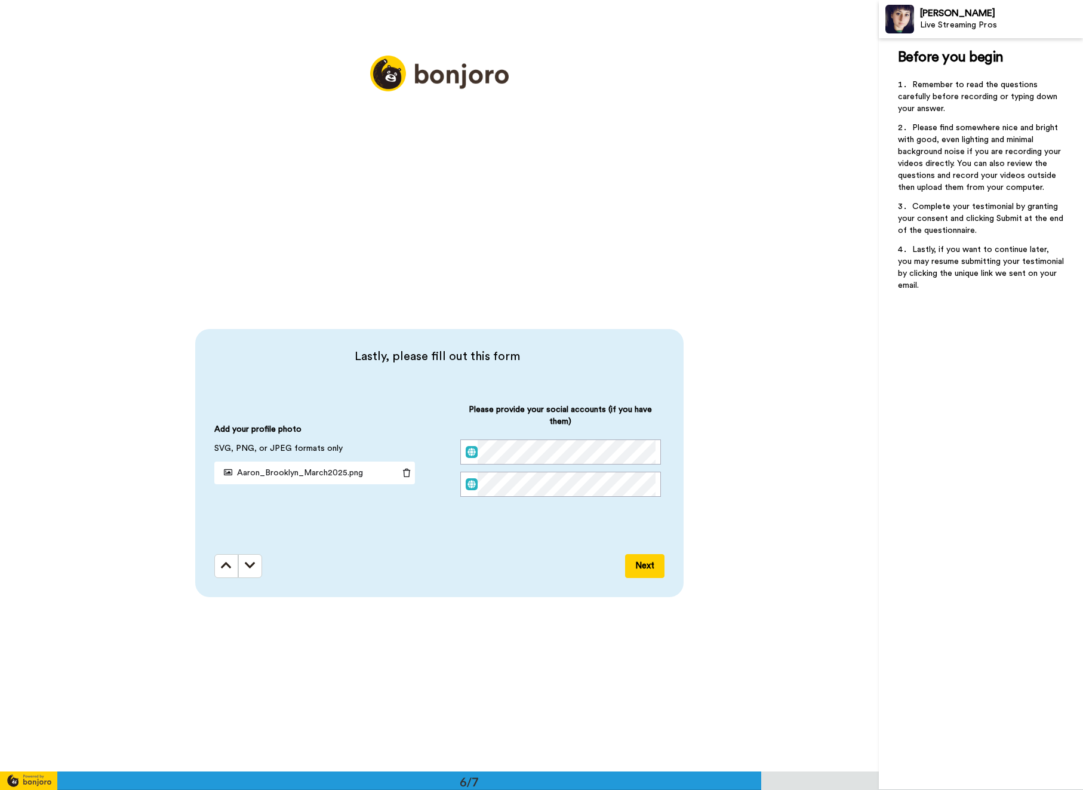
click at [528, 466] on div "Please provide your social accounts (if you have them)" at bounding box center [560, 454] width 201 height 100
click at [580, 431] on div "Please provide your social accounts (if you have them)" at bounding box center [560, 454] width 201 height 100
click at [639, 558] on button "Next" at bounding box center [644, 566] width 39 height 24
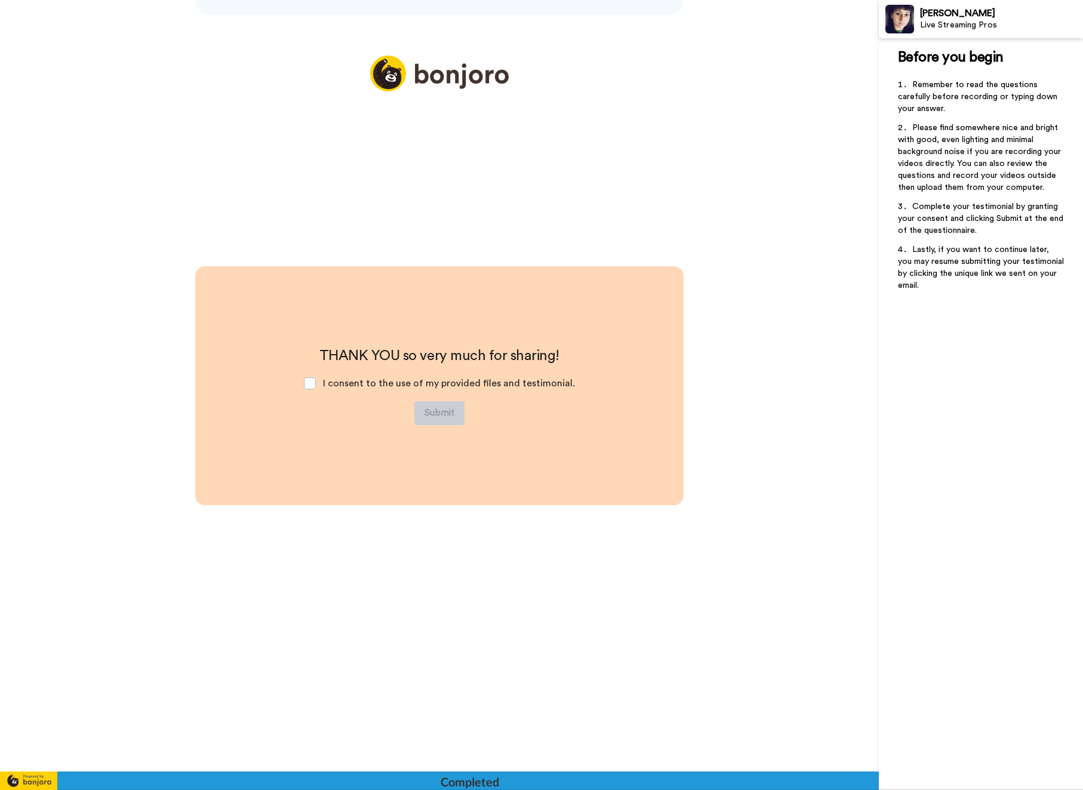
scroll to position [4363, 0]
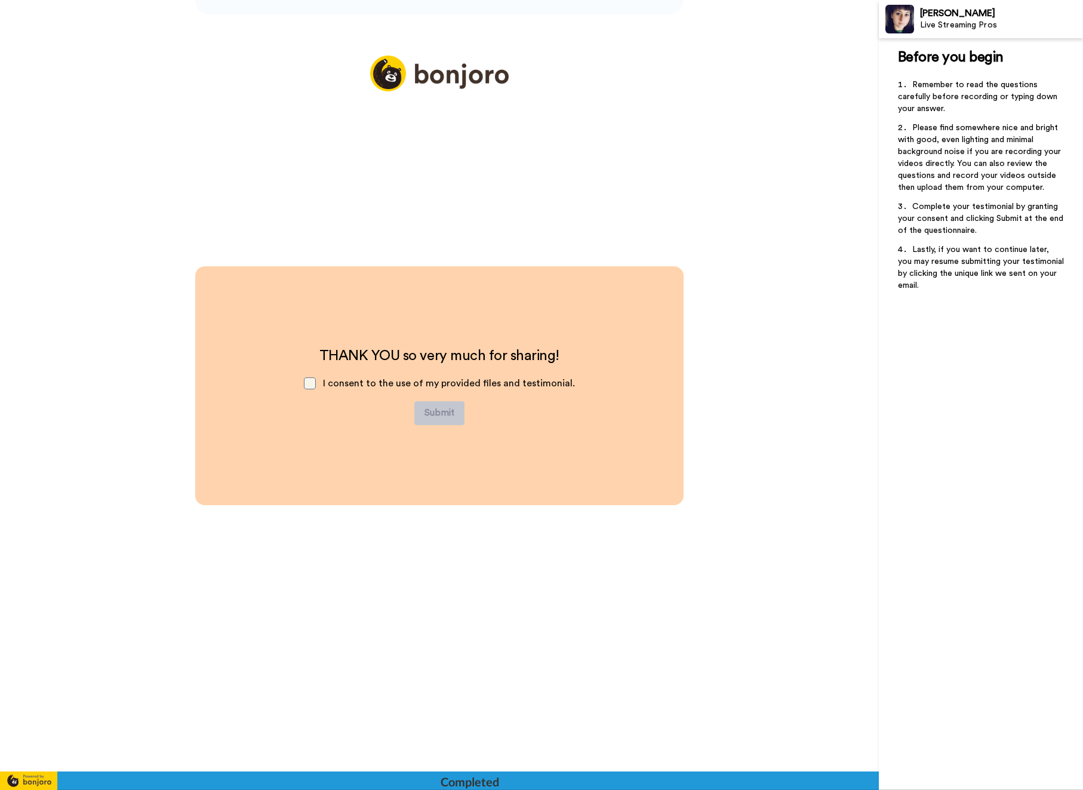
click at [314, 388] on span at bounding box center [310, 383] width 12 height 12
click at [436, 417] on button "Submit" at bounding box center [439, 413] width 50 height 24
